Goal: Transaction & Acquisition: Purchase product/service

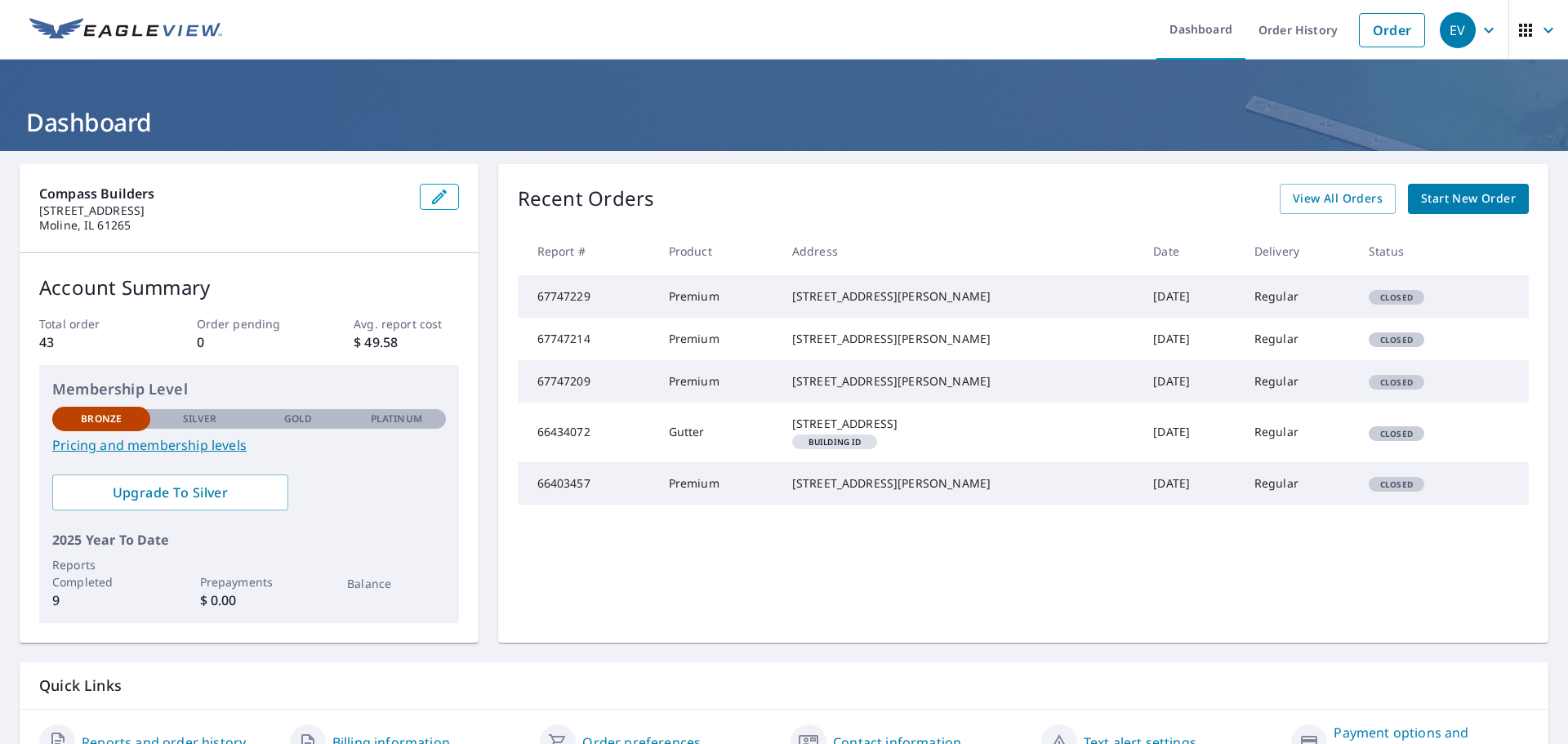
click at [1456, 195] on span "Start New Order" at bounding box center [1467, 198] width 94 height 20
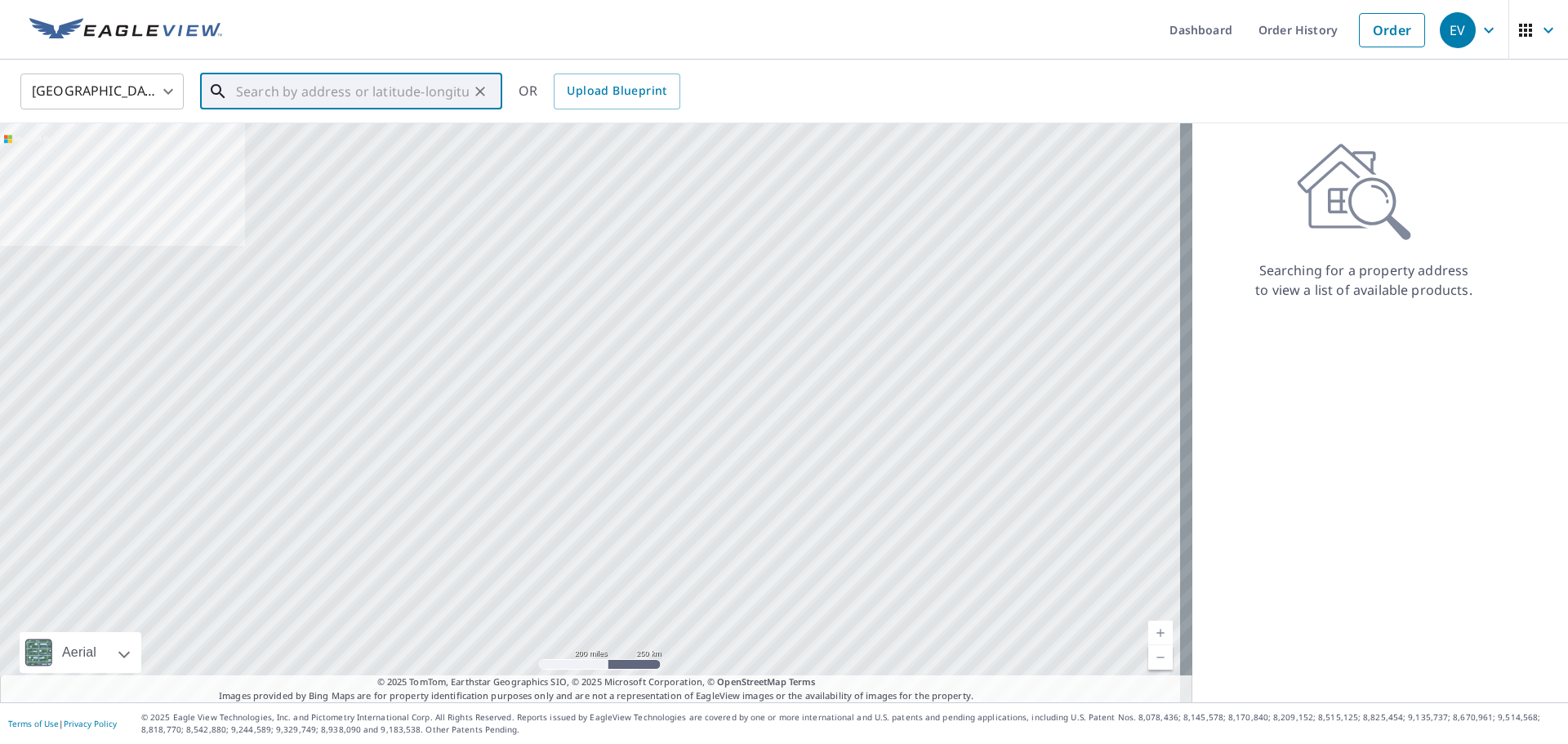
click at [404, 94] on input "text" at bounding box center [352, 91] width 232 height 46
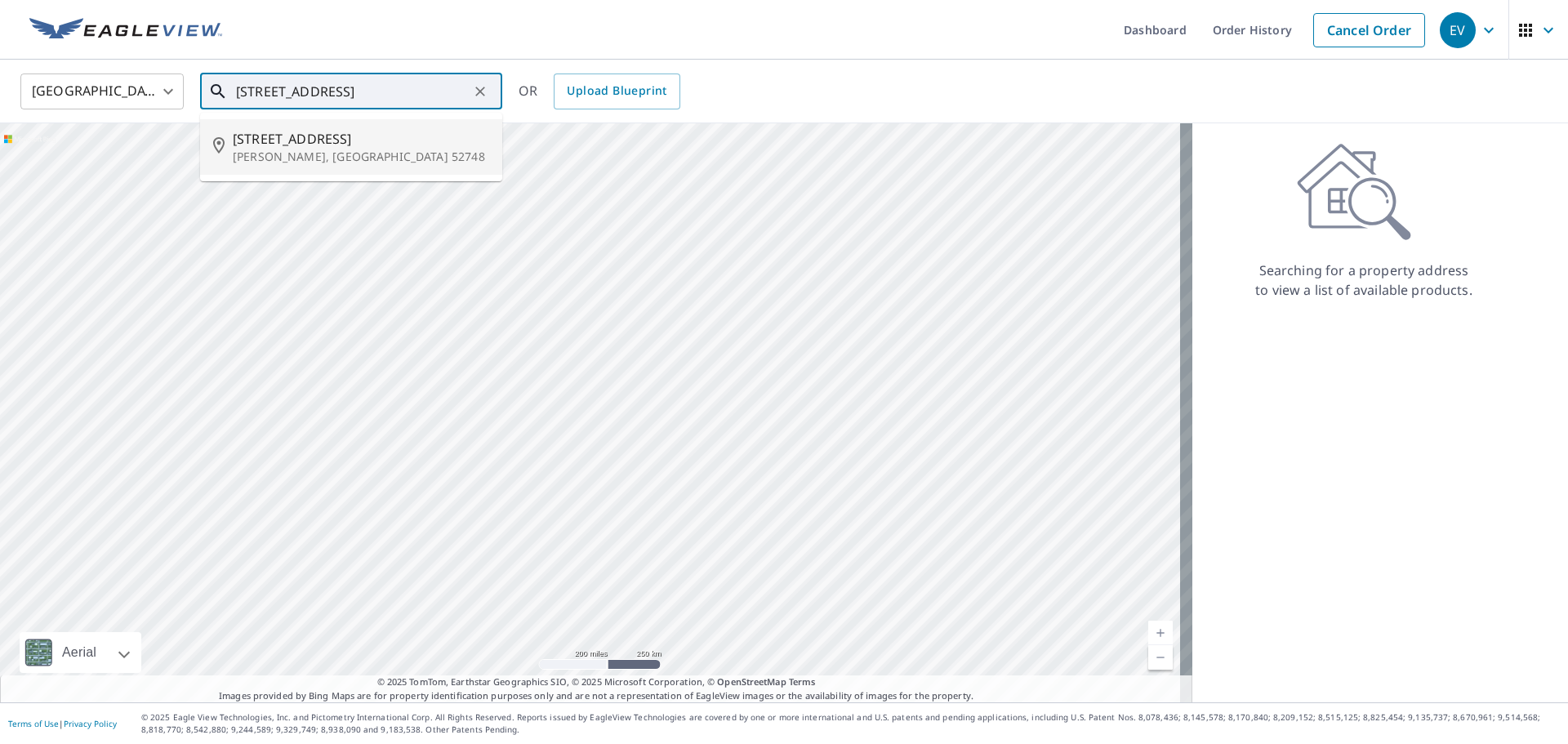
click at [285, 141] on span "[STREET_ADDRESS]" at bounding box center [360, 139] width 256 height 20
type input "[STREET_ADDRESS][PERSON_NAME]"
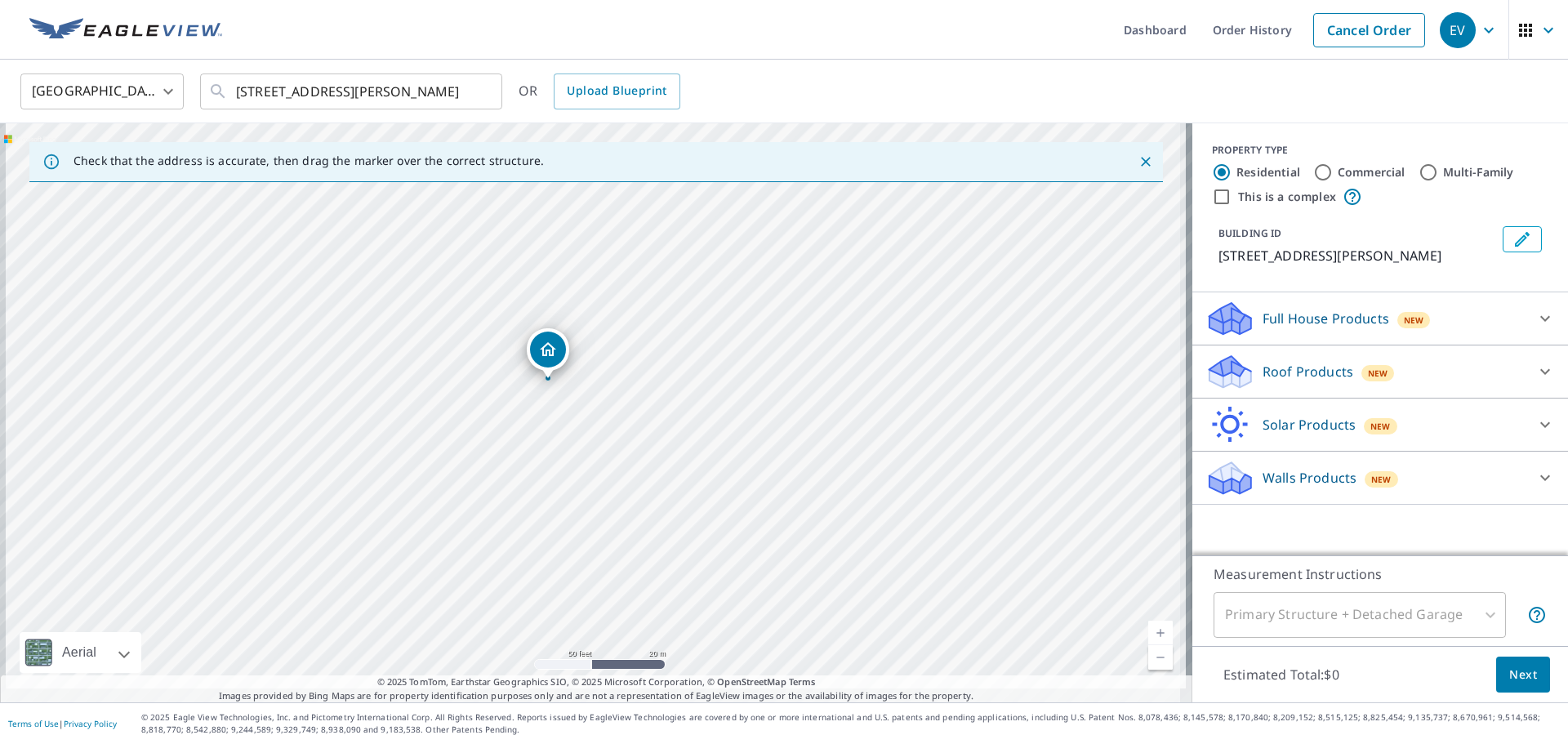
drag, startPoint x: 601, startPoint y: 433, endPoint x: 611, endPoint y: 412, distance: 23.3
click at [611, 412] on div "[STREET_ADDRESS][PERSON_NAME]" at bounding box center [596, 413] width 1192 height 579
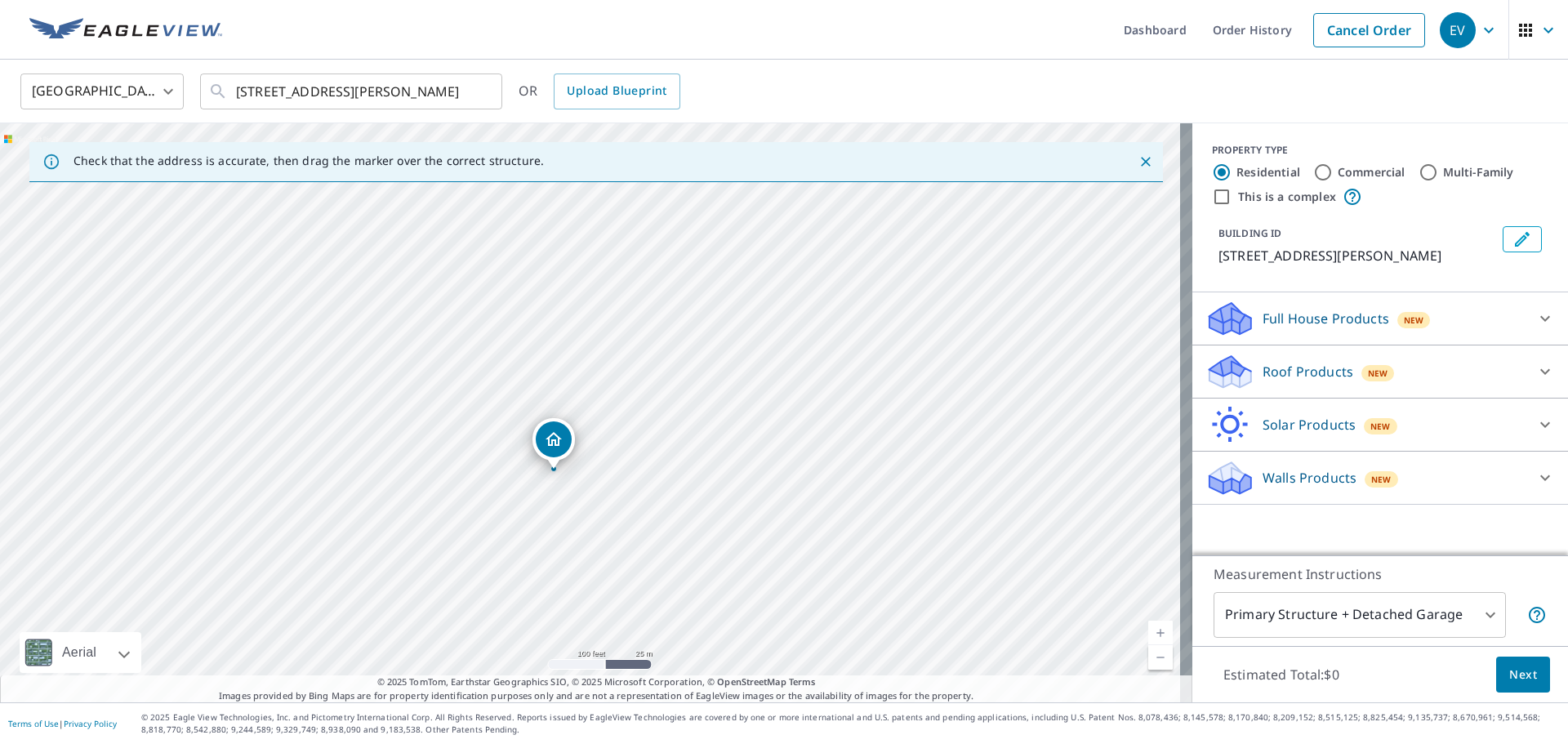
click at [1535, 371] on icon at bounding box center [1544, 372] width 20 height 20
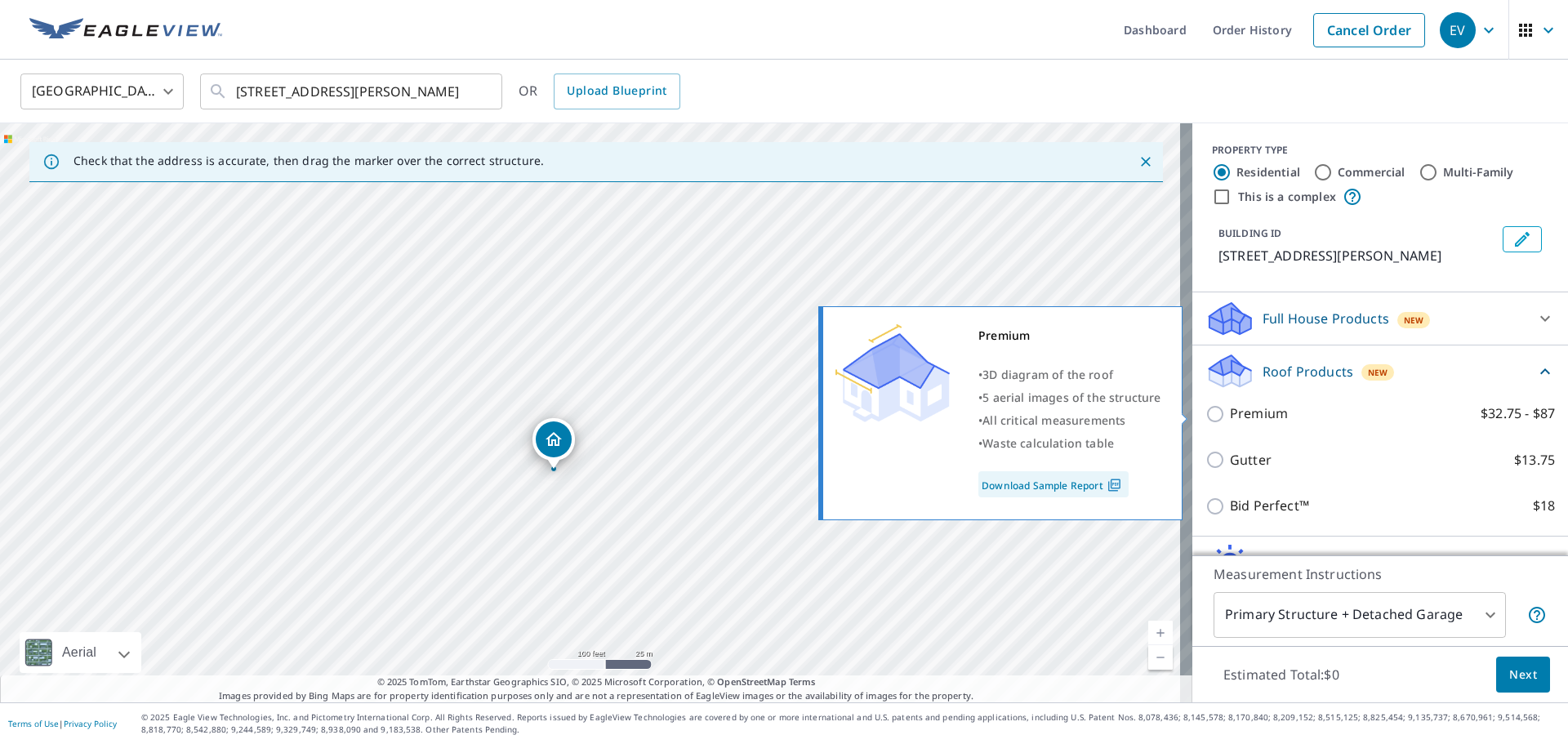
click at [1237, 410] on p "Premium" at bounding box center [1259, 413] width 58 height 20
click at [1230, 410] on input "Premium $32.75 - $87" at bounding box center [1218, 414] width 25 height 20
checkbox input "true"
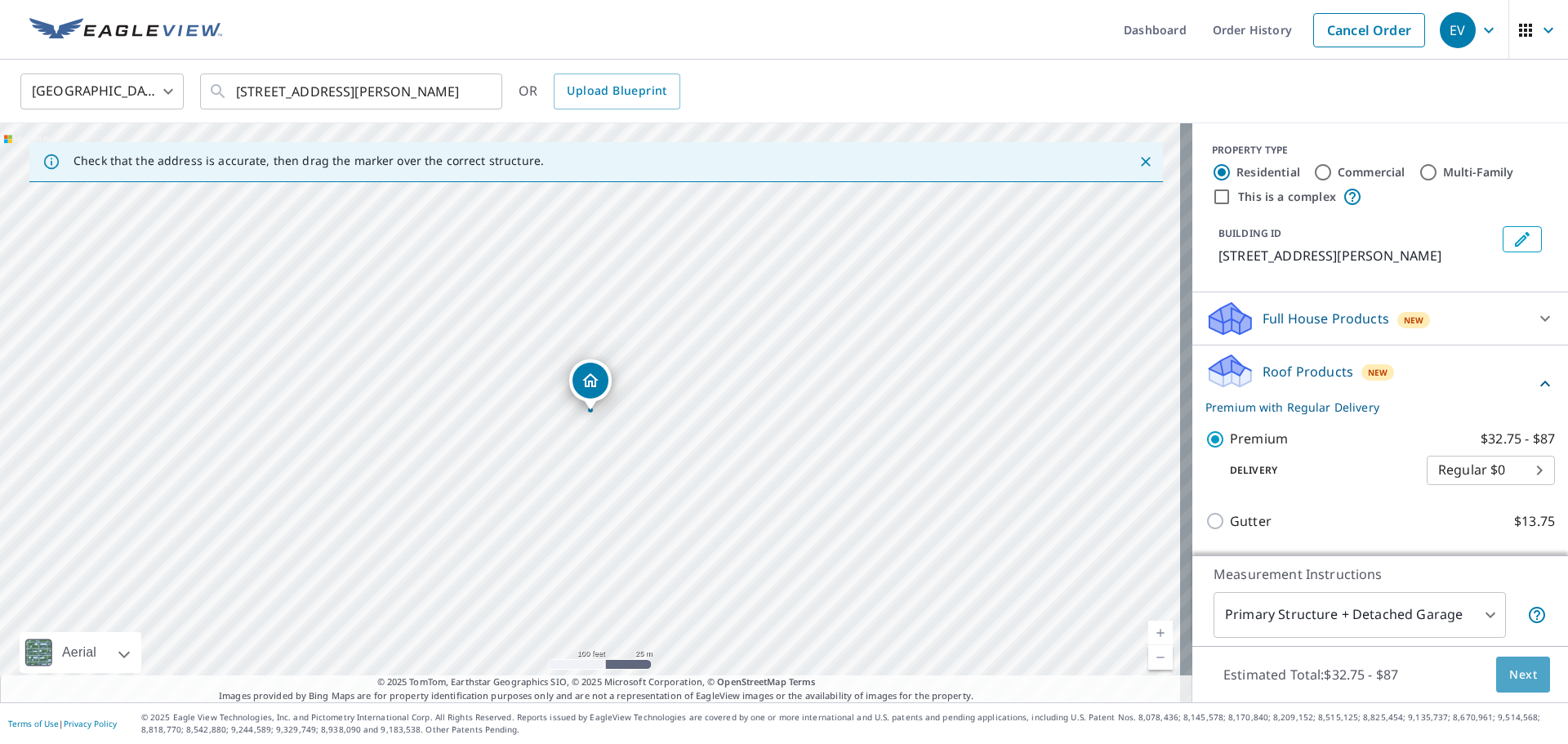
click at [1519, 674] on span "Next" at bounding box center [1522, 674] width 28 height 20
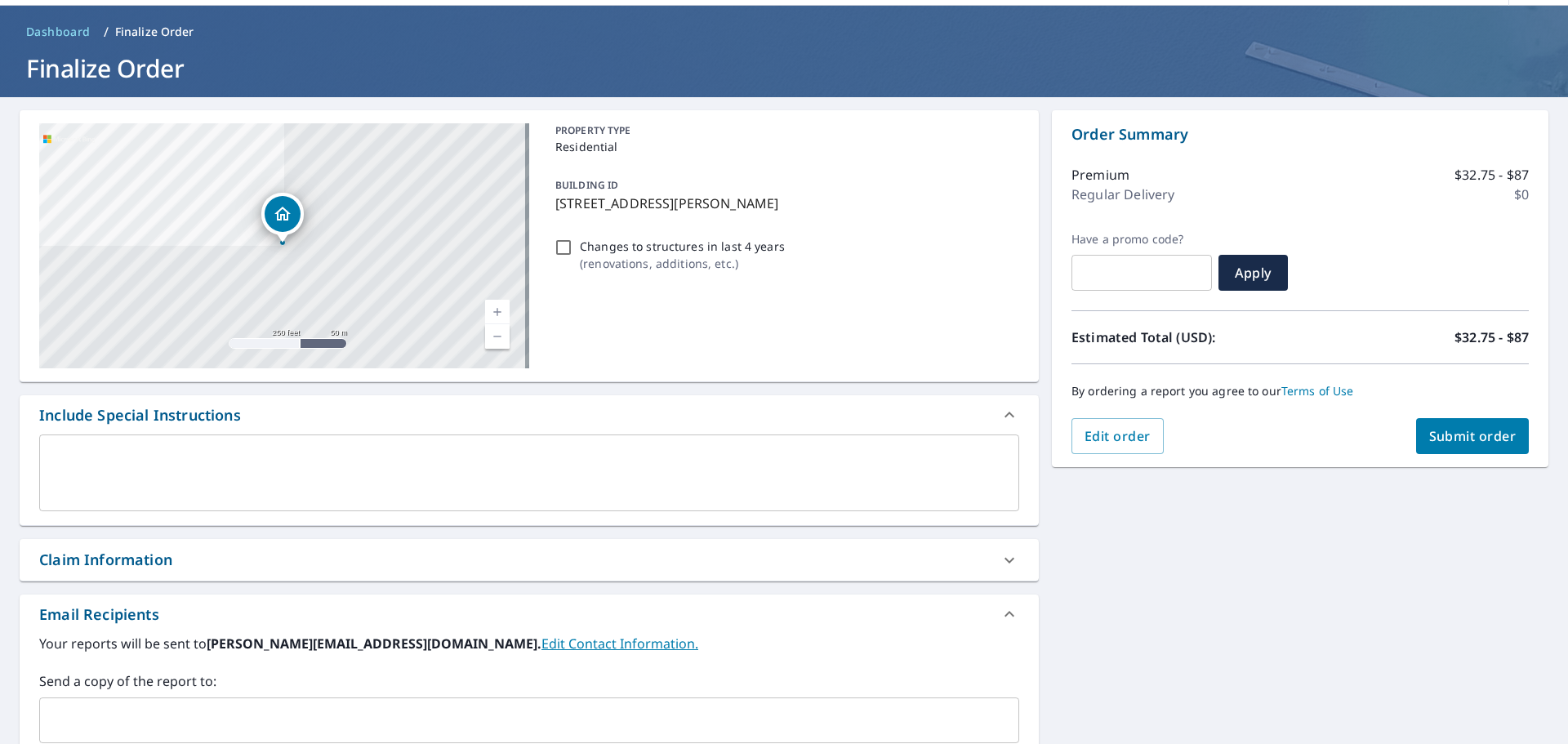
scroll to position [39, 0]
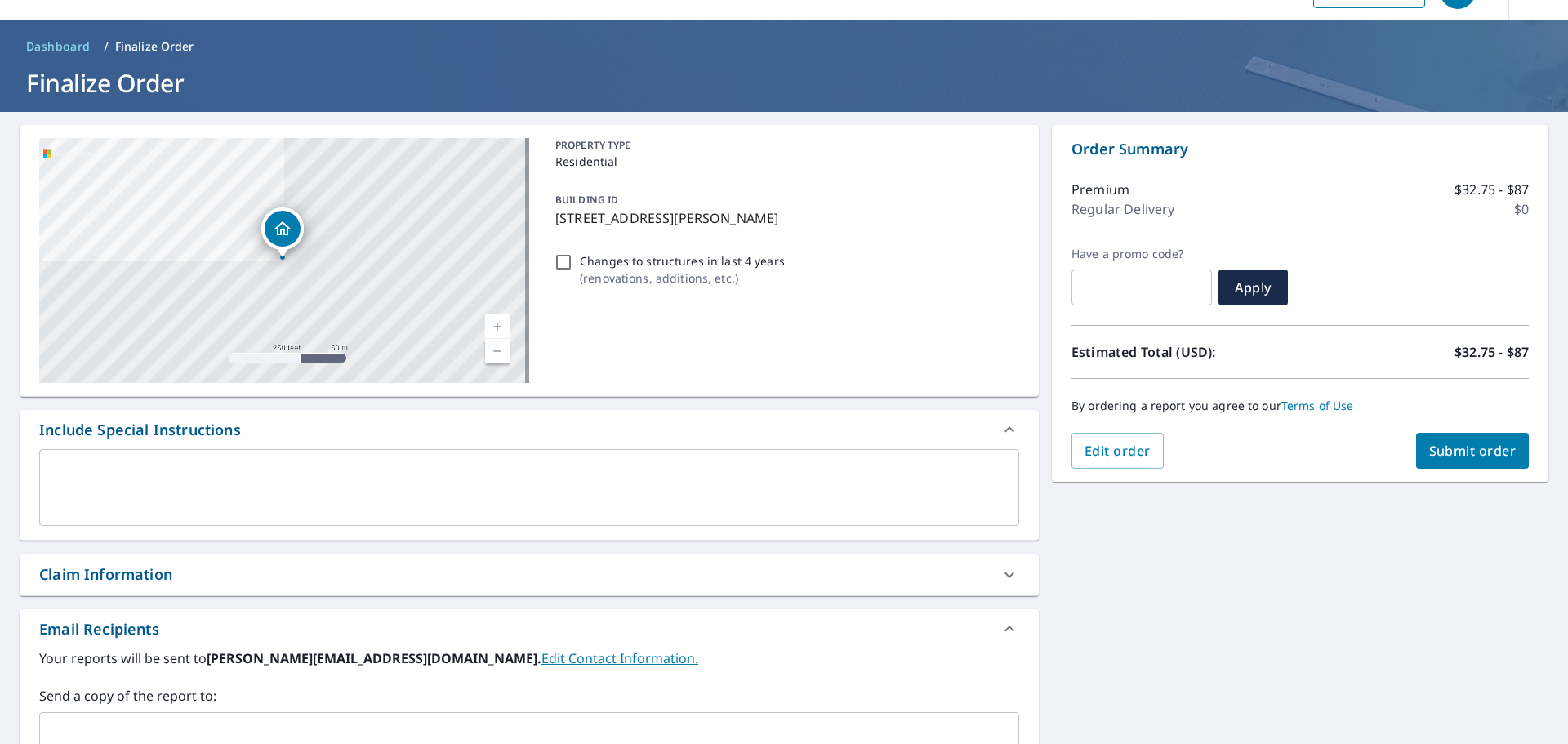
click at [1467, 443] on span "Submit order" at bounding box center [1473, 451] width 88 height 18
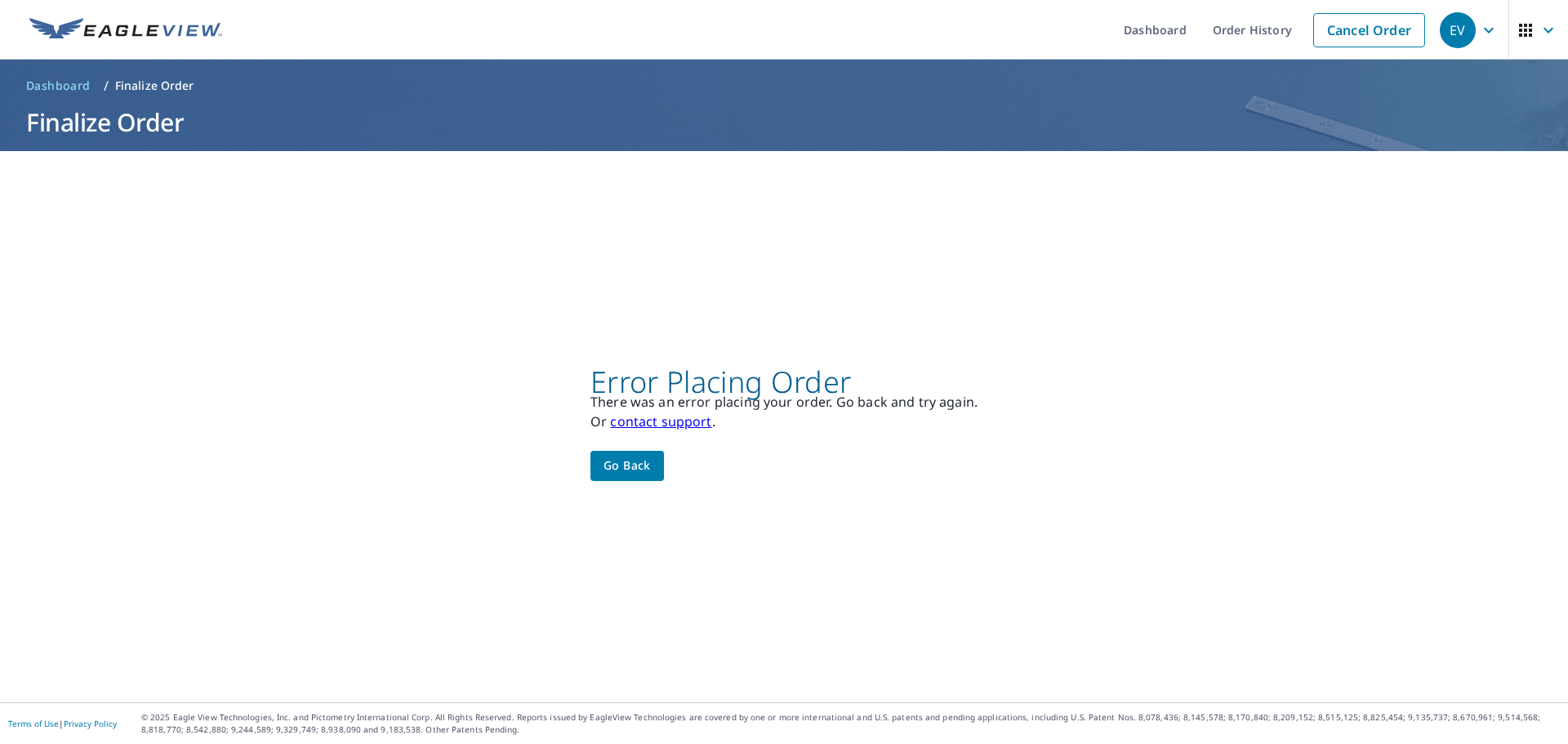
scroll to position [0, 0]
click at [1353, 31] on link "Cancel Order" at bounding box center [1369, 30] width 112 height 34
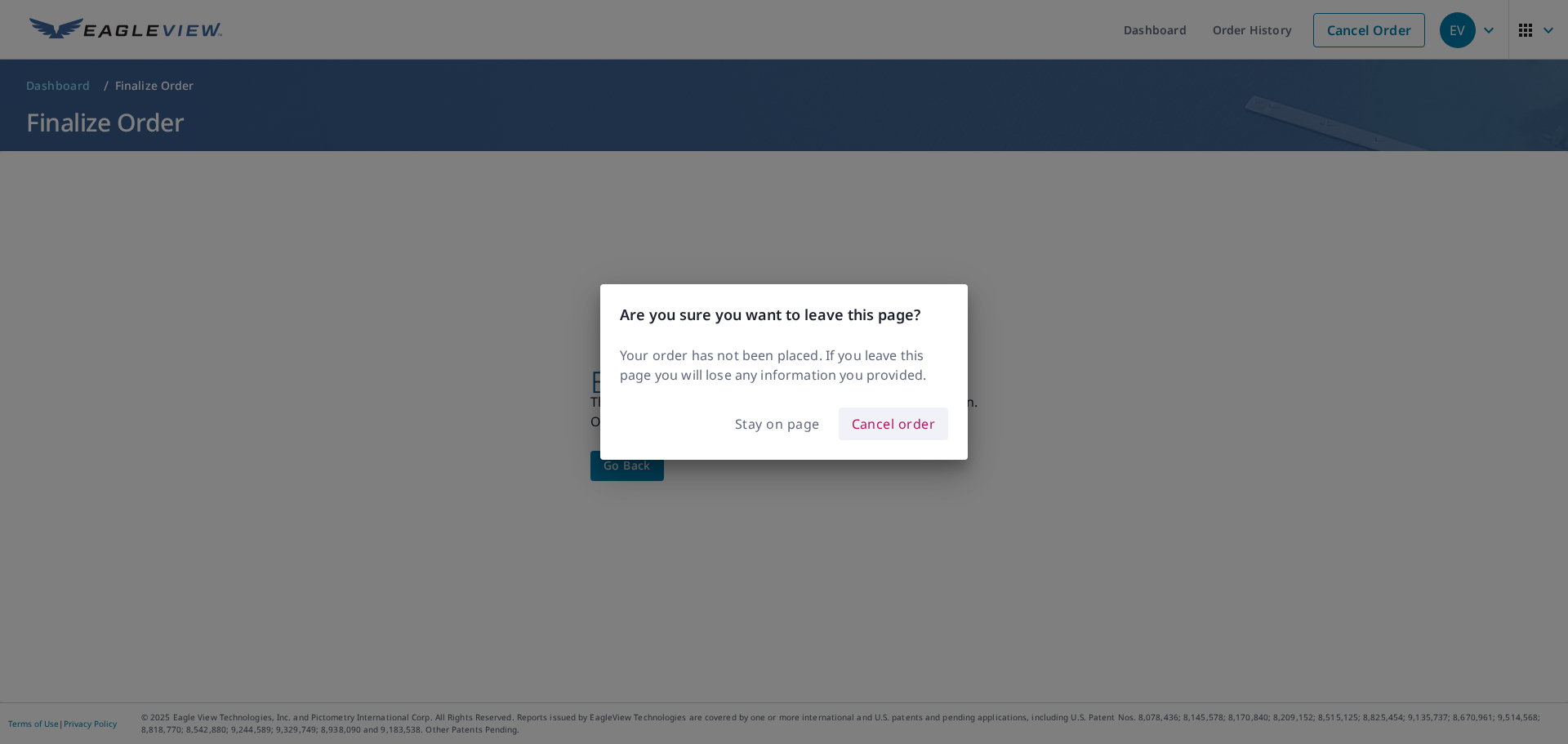
click at [893, 422] on span "Cancel order" at bounding box center [894, 424] width 84 height 23
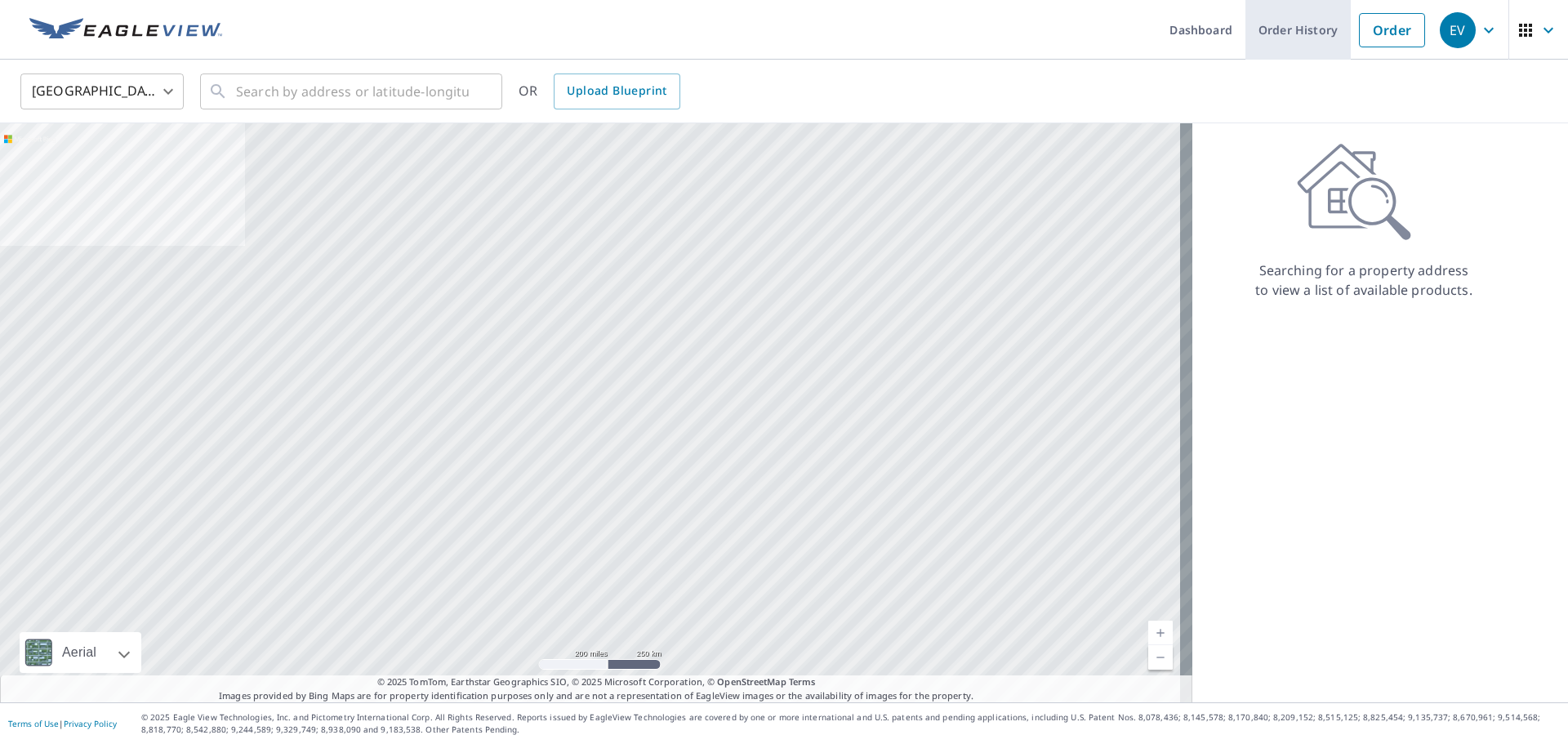
click at [1293, 31] on link "Order History" at bounding box center [1298, 30] width 106 height 60
